Goal: Transaction & Acquisition: Purchase product/service

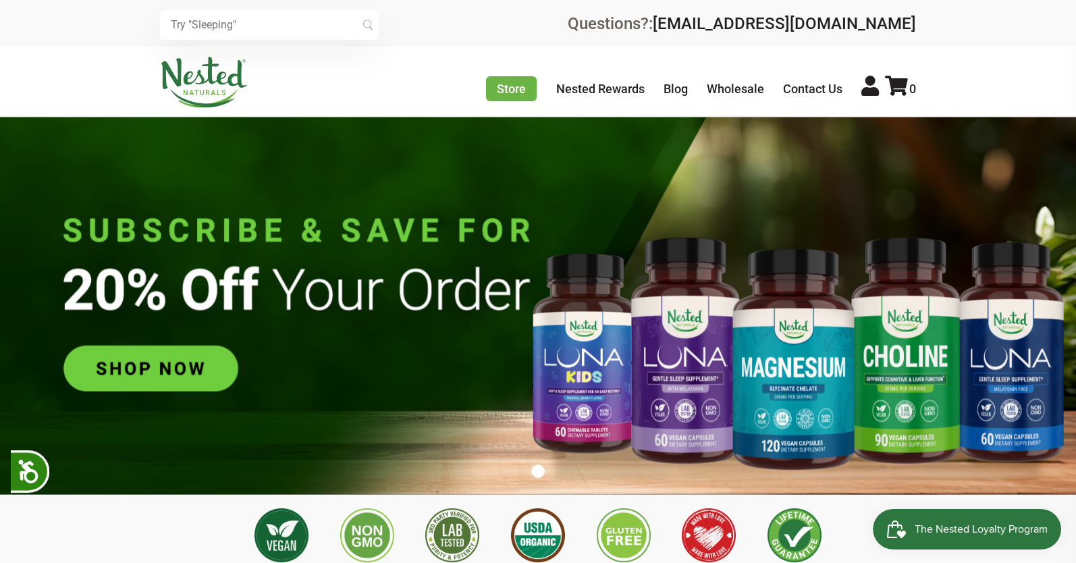
scroll to position [0, 237]
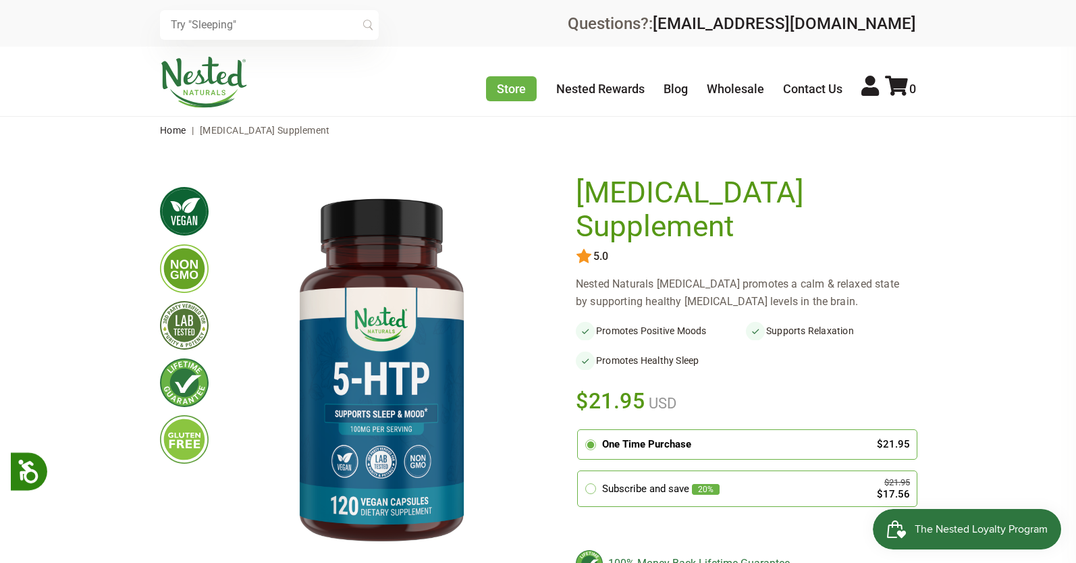
scroll to position [563, 0]
